Goal: Information Seeking & Learning: Compare options

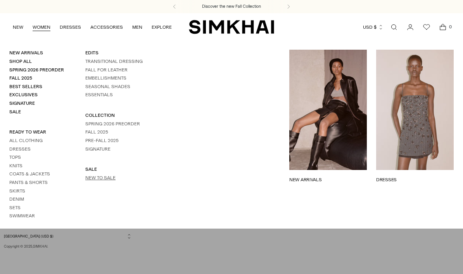
click at [107, 180] on link "New to Sale" at bounding box center [100, 177] width 30 height 5
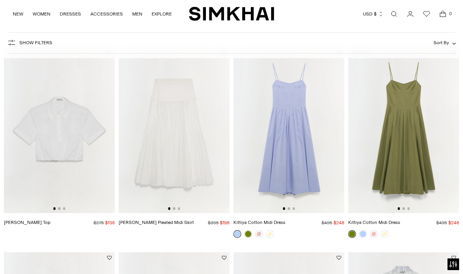
scroll to position [62, 0]
click at [247, 234] on link at bounding box center [248, 233] width 8 height 8
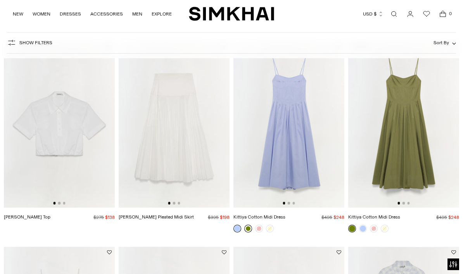
scroll to position [67, 0]
click at [197, 163] on img at bounding box center [174, 124] width 111 height 166
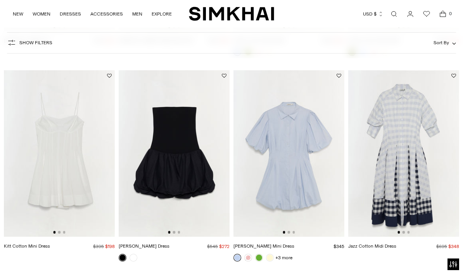
scroll to position [253, 0]
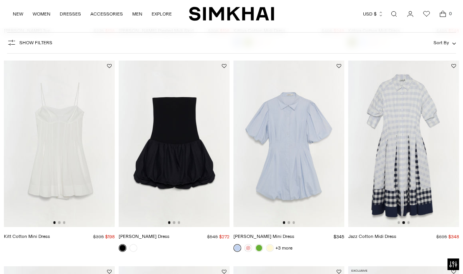
drag, startPoint x: 197, startPoint y: 163, endPoint x: 301, endPoint y: 216, distance: 116.6
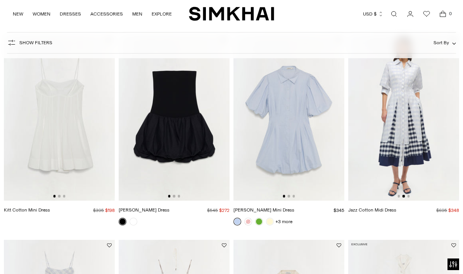
scroll to position [280, 0]
drag, startPoint x: 301, startPoint y: 216, endPoint x: 241, endPoint y: 149, distance: 90.0
click at [241, 149] on img at bounding box center [288, 117] width 111 height 166
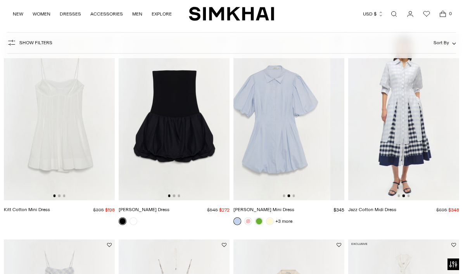
scroll to position [0, 111]
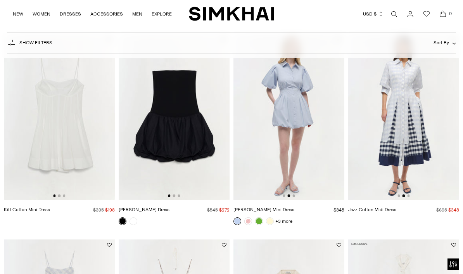
drag, startPoint x: 241, startPoint y: 149, endPoint x: 260, endPoint y: 143, distance: 20.7
click at [260, 143] on img at bounding box center [288, 117] width 111 height 166
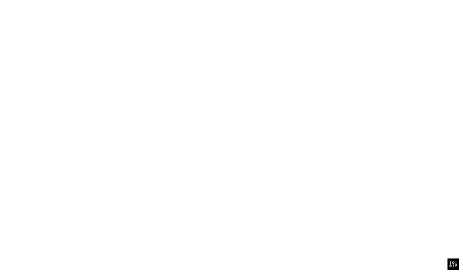
scroll to position [0, 217]
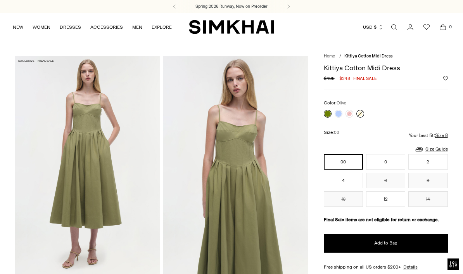
click at [337, 113] on link at bounding box center [338, 114] width 8 height 8
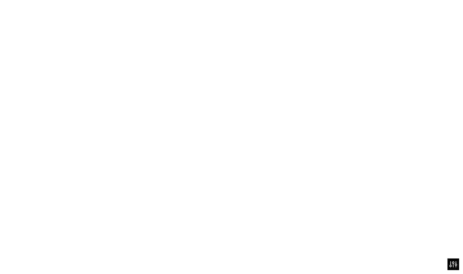
click at [337, 114] on link at bounding box center [338, 114] width 8 height 8
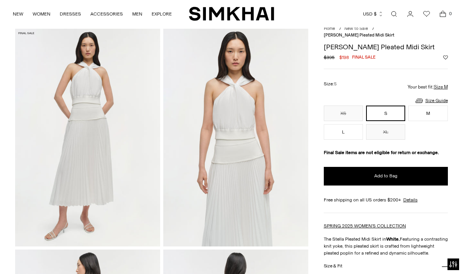
scroll to position [27, 0]
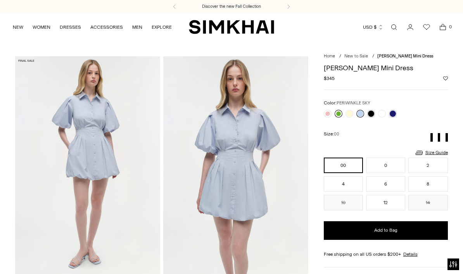
click at [340, 115] on link at bounding box center [338, 114] width 8 height 8
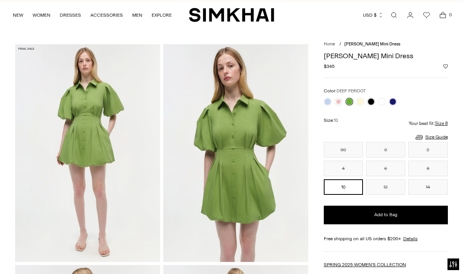
scroll to position [41, 0]
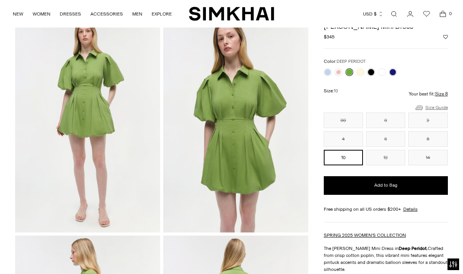
click at [438, 108] on link "Size Guide" at bounding box center [430, 108] width 33 height 10
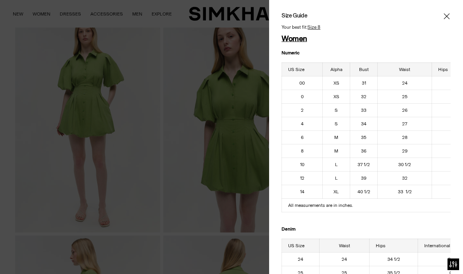
click at [445, 18] on icon "Close" at bounding box center [446, 16] width 6 height 6
click at [446, 18] on icon "Close" at bounding box center [446, 16] width 6 height 8
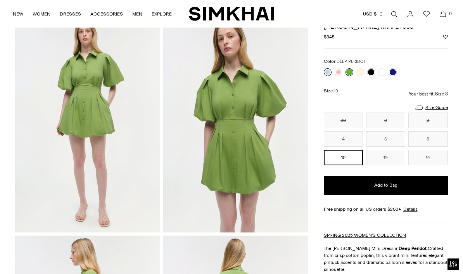
click at [327, 73] on link at bounding box center [327, 72] width 8 height 8
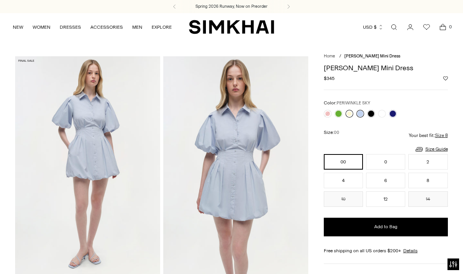
click at [349, 114] on link at bounding box center [349, 114] width 8 height 8
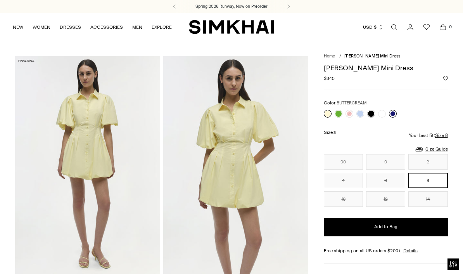
click at [394, 113] on link at bounding box center [393, 114] width 8 height 8
click at [340, 114] on link at bounding box center [338, 114] width 8 height 8
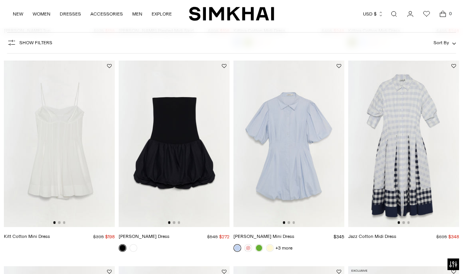
scroll to position [249, 0]
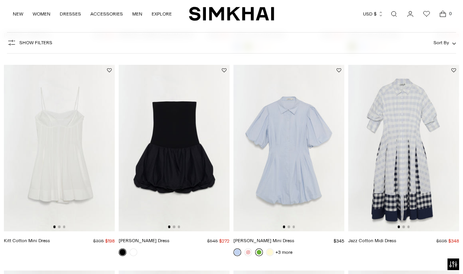
drag, startPoint x: 0, startPoint y: 0, endPoint x: 261, endPoint y: 251, distance: 362.5
click at [261, 251] on link at bounding box center [259, 252] width 8 height 8
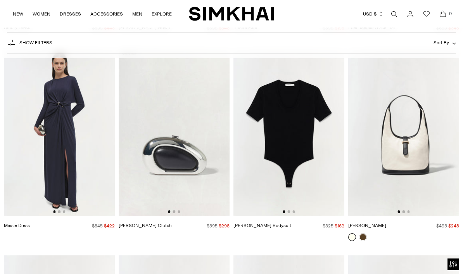
scroll to position [2902, 0]
click at [169, 168] on img at bounding box center [174, 132] width 111 height 166
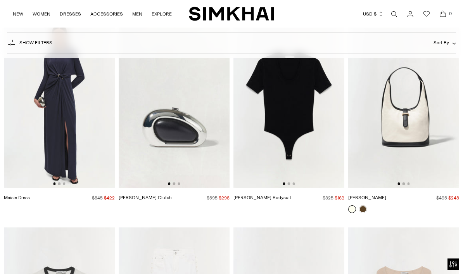
click at [82, 98] on img at bounding box center [59, 105] width 111 height 166
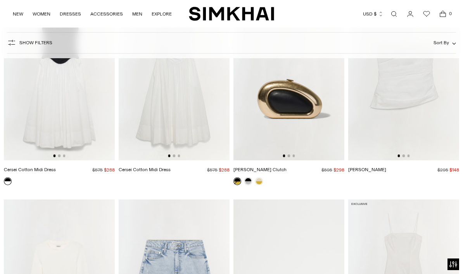
scroll to position [3577, 0]
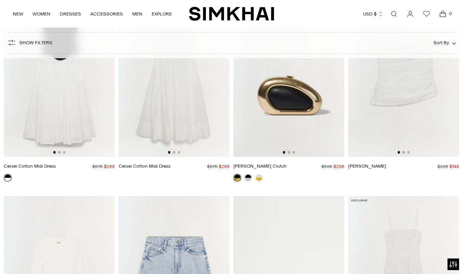
click at [279, 119] on img at bounding box center [288, 73] width 111 height 166
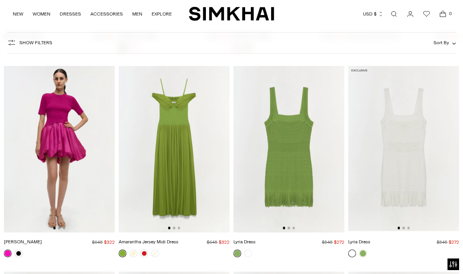
scroll to position [6133, 0]
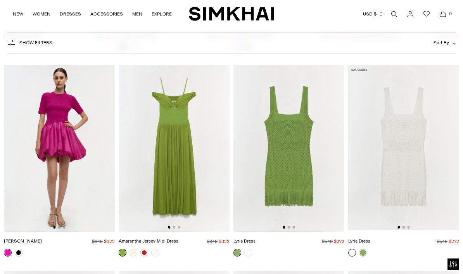
click at [47, 196] on img at bounding box center [59, 148] width 111 height 166
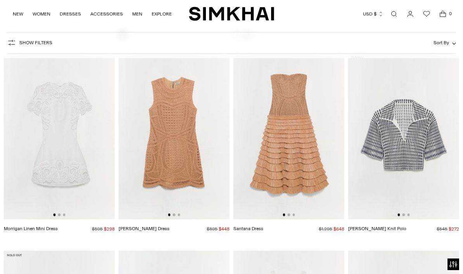
scroll to position [6557, 0]
click at [402, 146] on img at bounding box center [403, 135] width 111 height 166
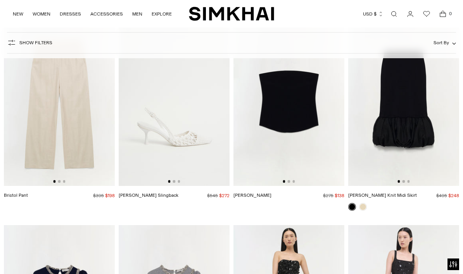
scroll to position [6950, 0]
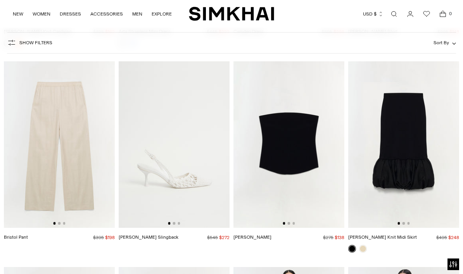
click at [205, 151] on img at bounding box center [174, 144] width 111 height 166
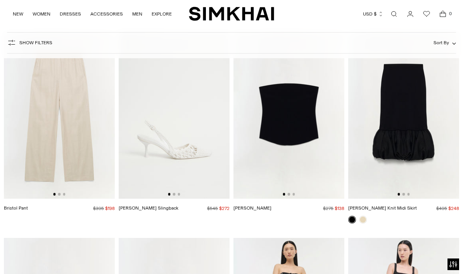
scroll to position [6983, 0]
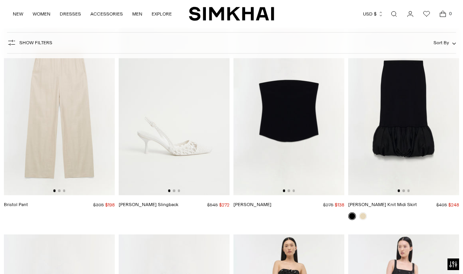
click at [184, 177] on img at bounding box center [174, 112] width 111 height 166
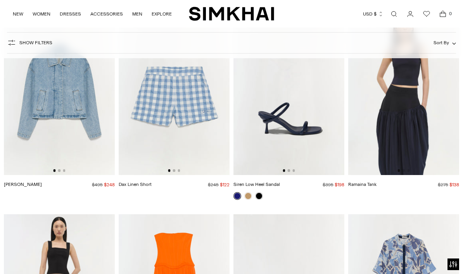
scroll to position [8031, 0]
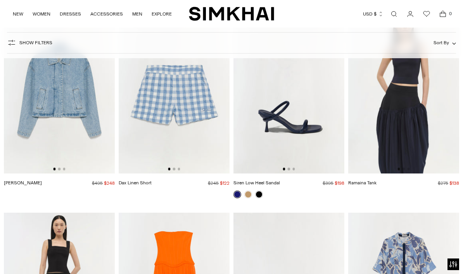
click at [238, 194] on link at bounding box center [237, 194] width 8 height 8
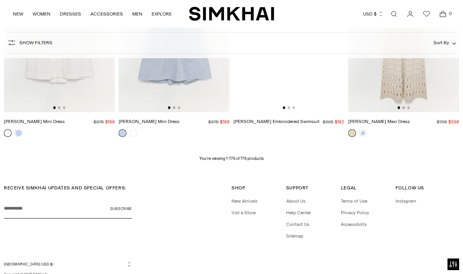
scroll to position [8913, 0]
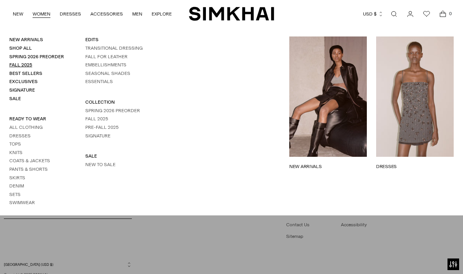
click at [26, 67] on link "Fall 2025" at bounding box center [20, 64] width 23 height 5
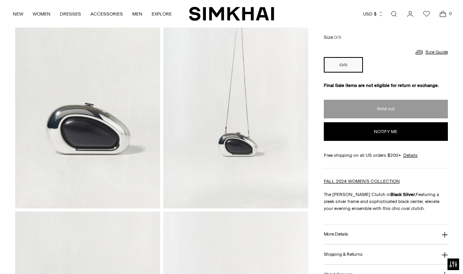
scroll to position [101, 0]
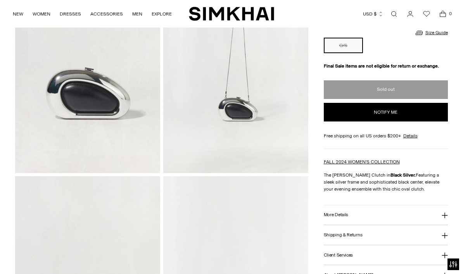
click at [369, 218] on button "More Details" at bounding box center [385, 215] width 124 height 20
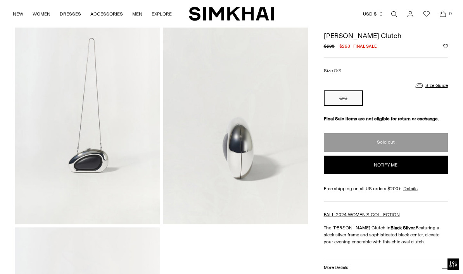
scroll to position [706, 0]
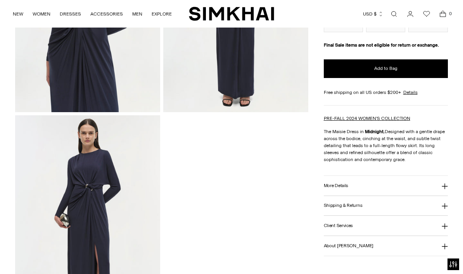
scroll to position [413, 0]
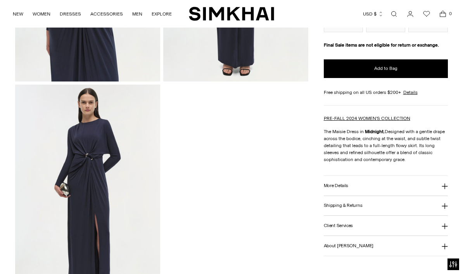
click at [111, 166] on img at bounding box center [87, 192] width 145 height 217
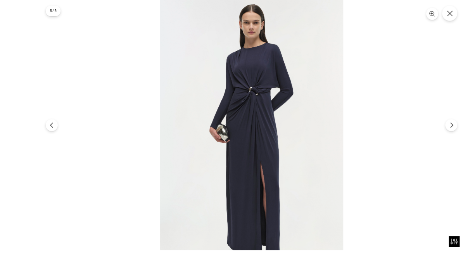
scroll to position [415, 0]
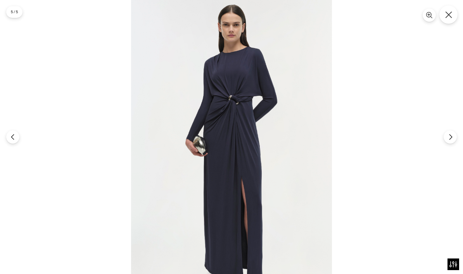
click at [450, 14] on icon "Close" at bounding box center [448, 14] width 7 height 7
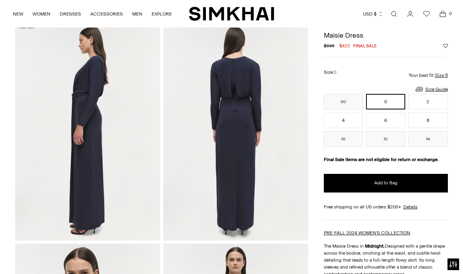
scroll to position [34, 0]
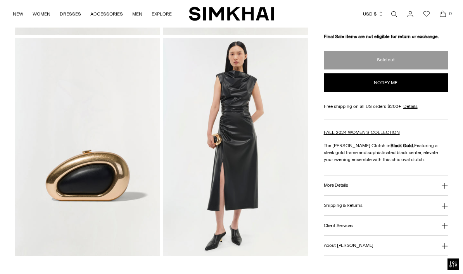
scroll to position [460, 0]
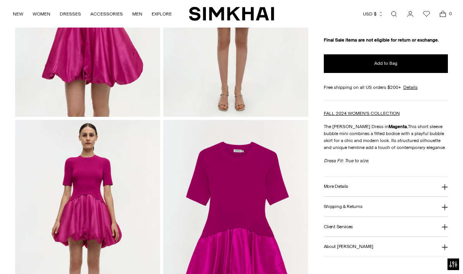
scroll to position [380, 0]
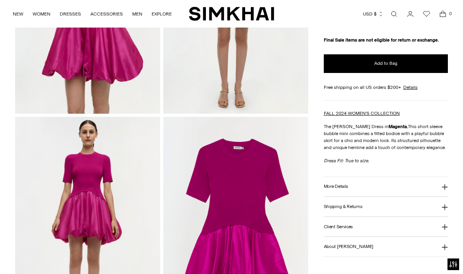
drag, startPoint x: 0, startPoint y: 0, endPoint x: 374, endPoint y: 185, distance: 417.2
click at [374, 185] on button "More Details" at bounding box center [385, 187] width 124 height 20
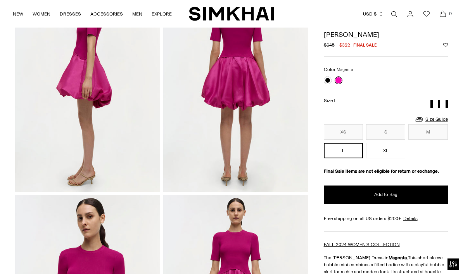
scroll to position [0, 0]
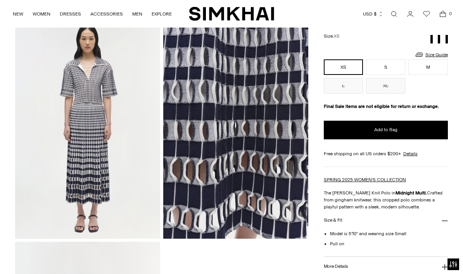
scroll to position [474, 0]
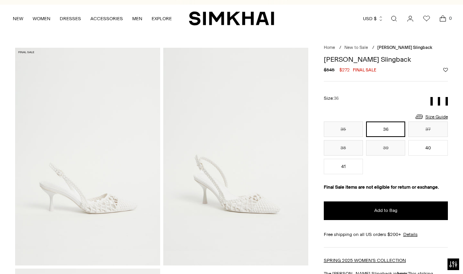
scroll to position [9, 0]
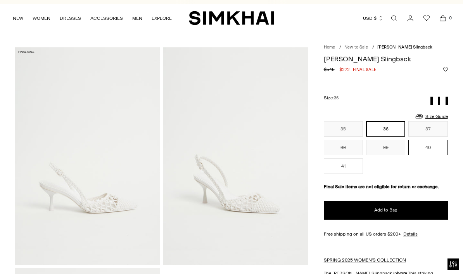
drag, startPoint x: 0, startPoint y: 0, endPoint x: 427, endPoint y: 145, distance: 450.6
click at [427, 145] on button "40" at bounding box center [427, 146] width 39 height 15
click at [432, 115] on link "Size Guide" at bounding box center [430, 116] width 33 height 10
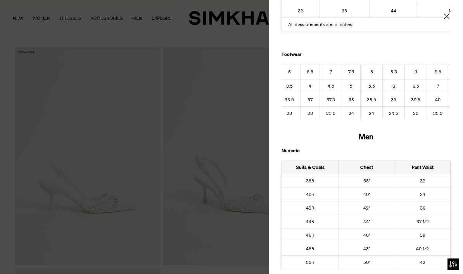
scroll to position [0, 66]
click at [251, 87] on div at bounding box center [231, 137] width 463 height 274
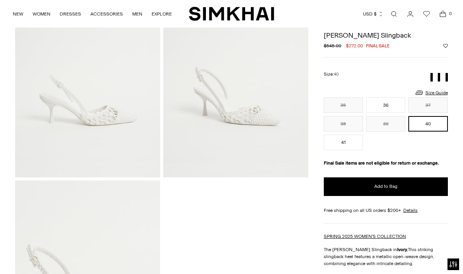
scroll to position [97, 0]
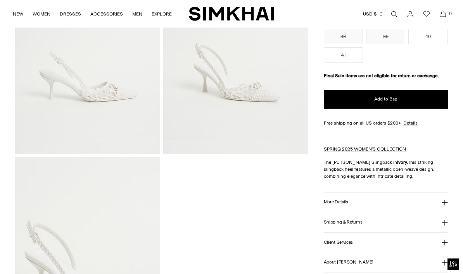
scroll to position [134, 0]
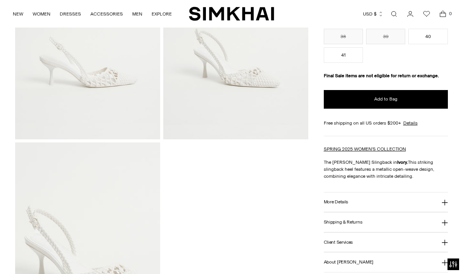
click at [355, 205] on button "More Details" at bounding box center [385, 202] width 124 height 20
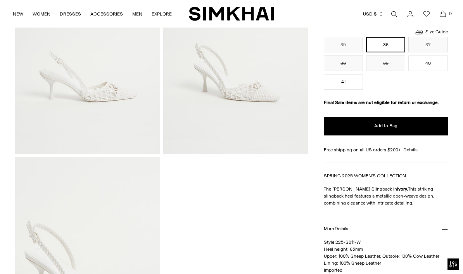
scroll to position [119, 0]
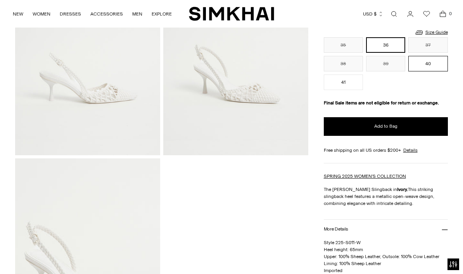
click at [425, 62] on button "40" at bounding box center [427, 63] width 39 height 15
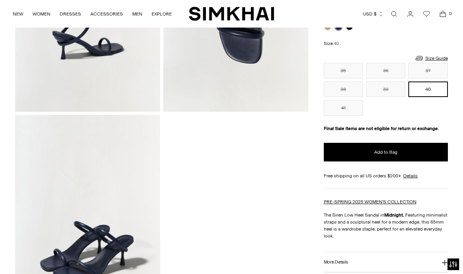
scroll to position [193, 0]
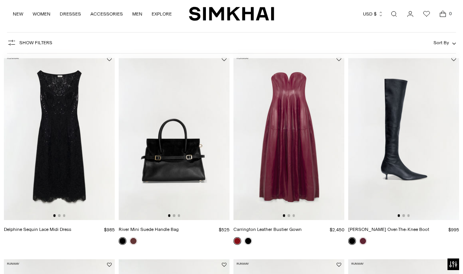
scroll to position [53, 0]
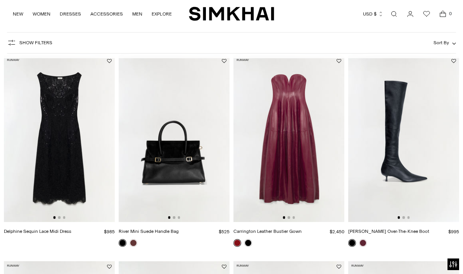
drag, startPoint x: 278, startPoint y: 186, endPoint x: 229, endPoint y: 189, distance: 49.3
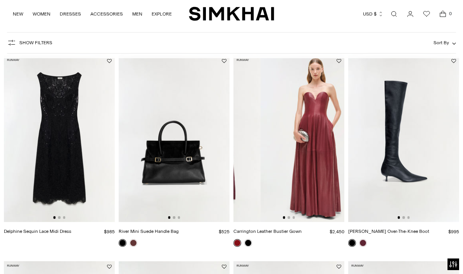
scroll to position [0, 111]
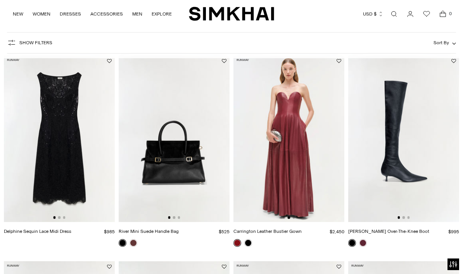
drag, startPoint x: 229, startPoint y: 189, endPoint x: 262, endPoint y: 177, distance: 34.8
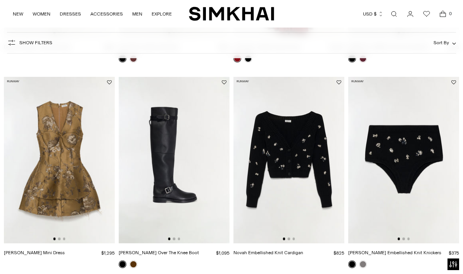
scroll to position [260, 0]
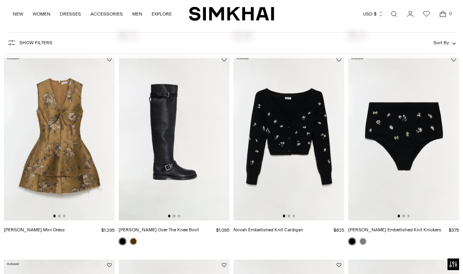
drag, startPoint x: 262, startPoint y: 177, endPoint x: 158, endPoint y: 172, distance: 103.6
click at [158, 172] on img at bounding box center [174, 137] width 111 height 166
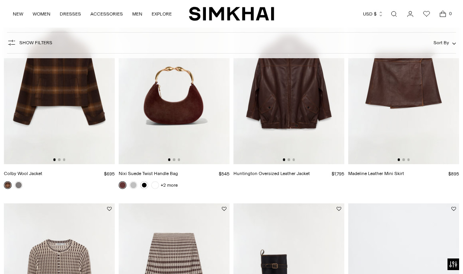
scroll to position [936, 0]
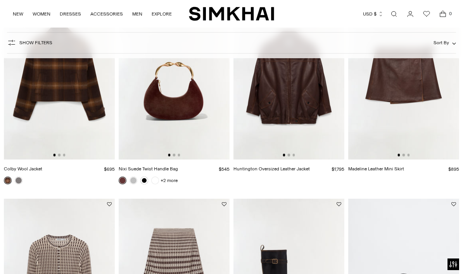
click at [170, 145] on img at bounding box center [174, 76] width 111 height 166
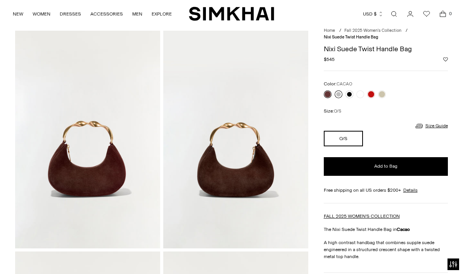
click at [338, 94] on link at bounding box center [338, 94] width 8 height 8
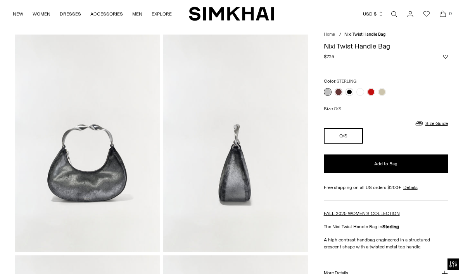
scroll to position [29, 0]
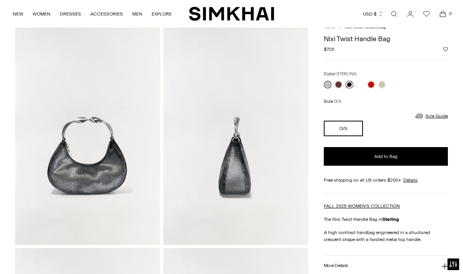
click at [349, 86] on link at bounding box center [349, 85] width 8 height 8
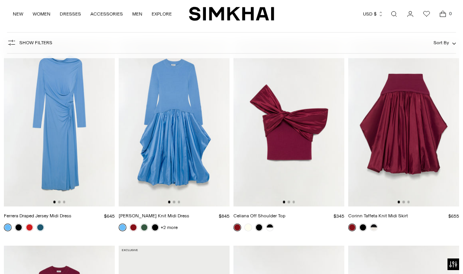
scroll to position [5194, 0]
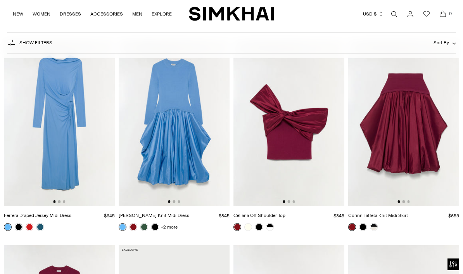
click at [303, 167] on img at bounding box center [288, 123] width 111 height 166
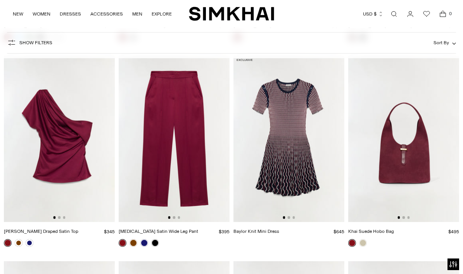
scroll to position [5589, 0]
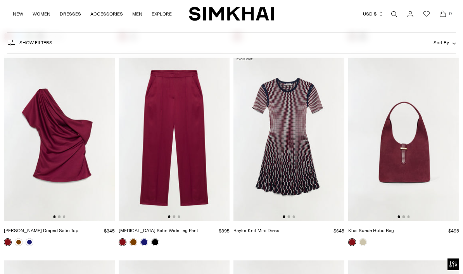
click at [210, 141] on img at bounding box center [174, 138] width 111 height 166
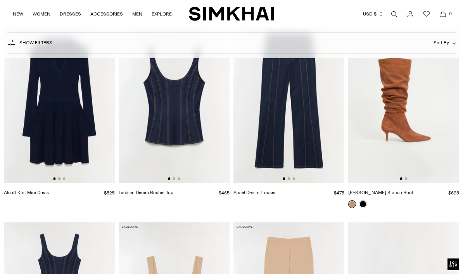
scroll to position [6014, 0]
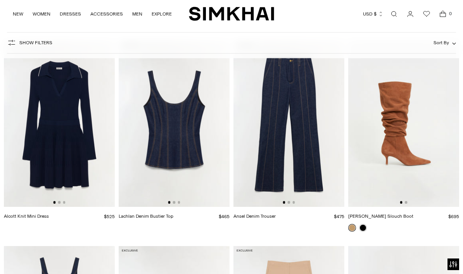
click at [398, 155] on img at bounding box center [403, 123] width 111 height 166
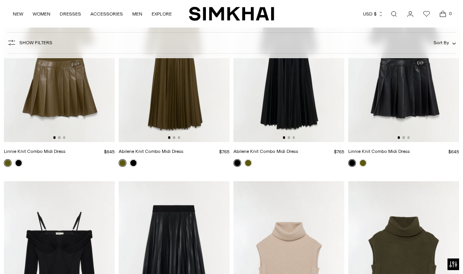
scroll to position [7721, 0]
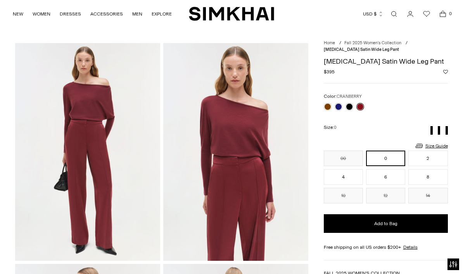
scroll to position [15, 0]
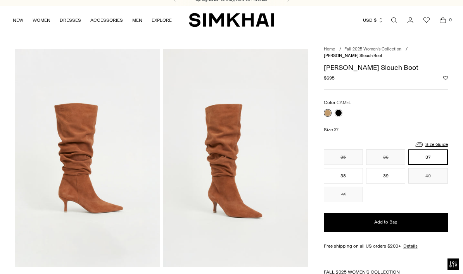
scroll to position [3, 0]
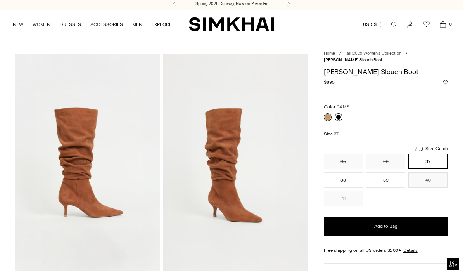
click at [337, 119] on link at bounding box center [338, 117] width 8 height 8
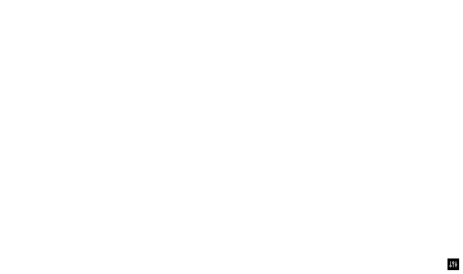
scroll to position [0, 0]
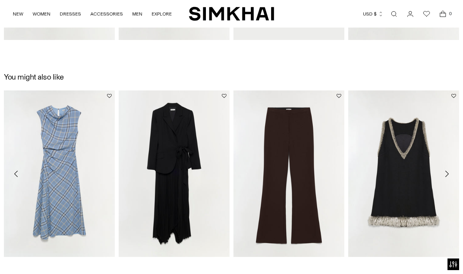
scroll to position [888, 0]
